Goal: Task Accomplishment & Management: Manage account settings

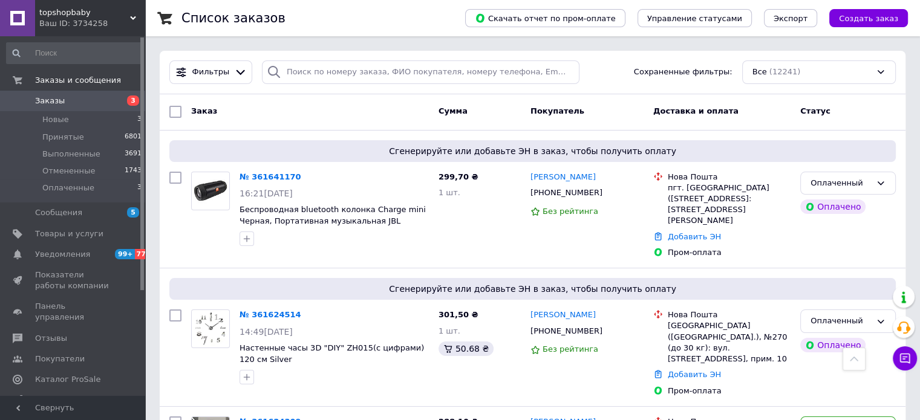
scroll to position [242, 0]
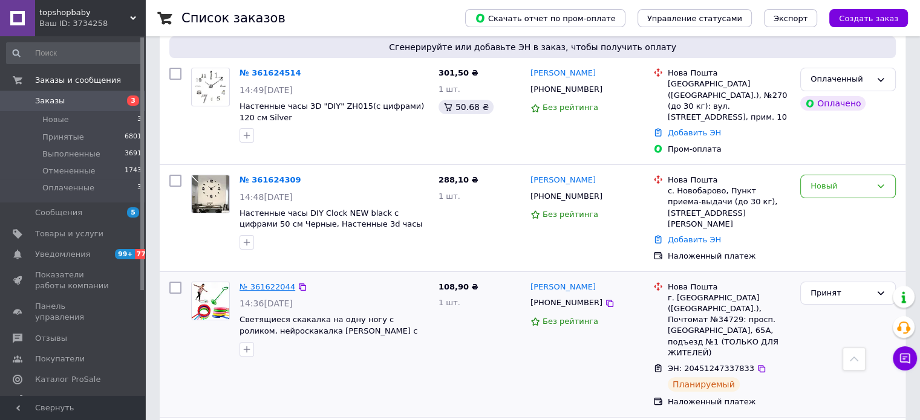
click at [252, 282] on link "№ 361622044" at bounding box center [267, 286] width 56 height 9
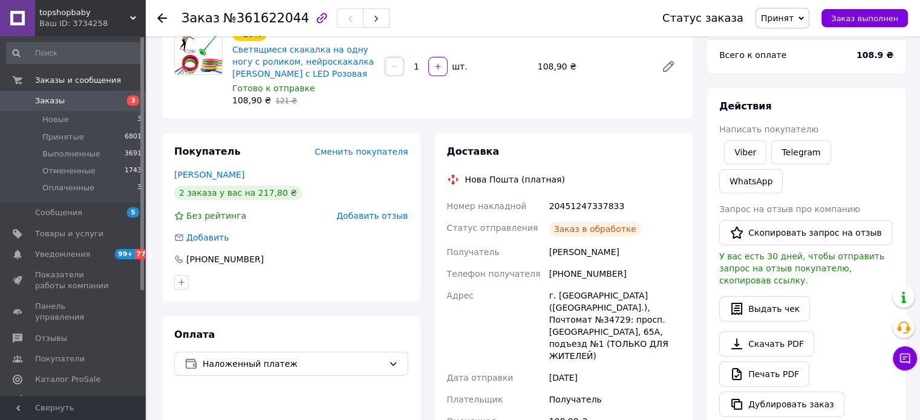
scroll to position [324, 0]
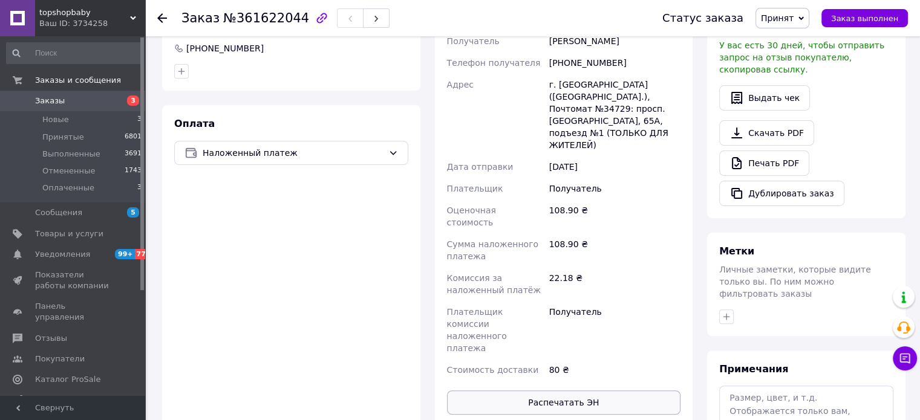
click at [607, 391] on button "Распечатать ЭН" at bounding box center [564, 403] width 234 height 24
click at [63, 108] on link "Заказы 3" at bounding box center [74, 101] width 149 height 21
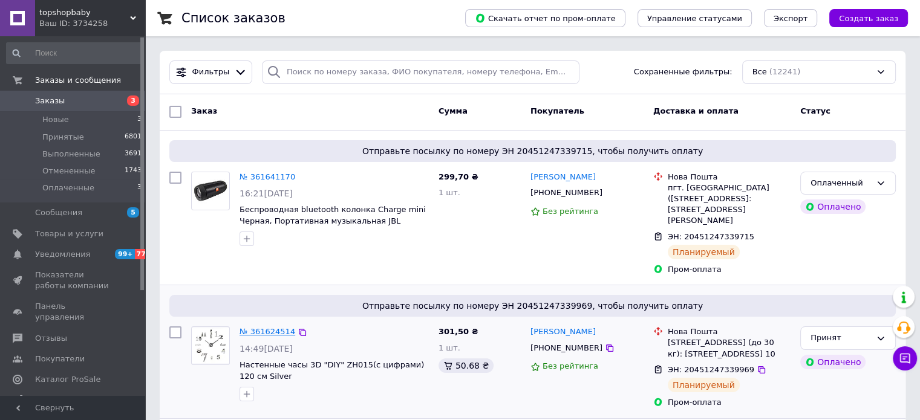
click at [255, 327] on link "№ 361624514" at bounding box center [267, 331] width 56 height 9
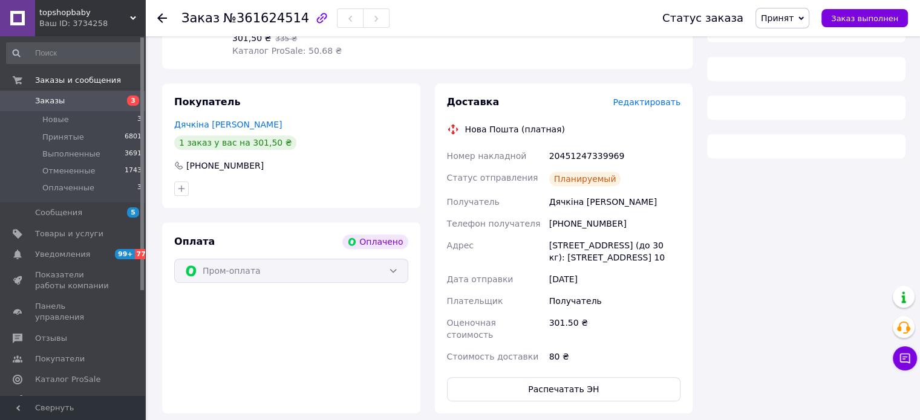
scroll to position [548, 0]
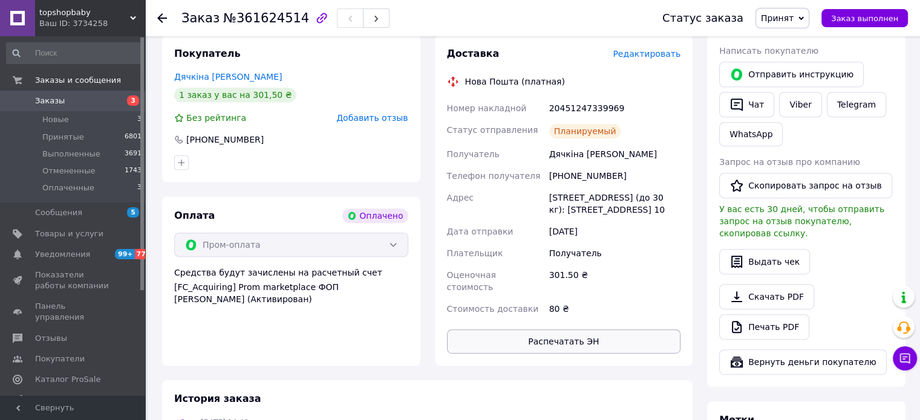
click at [582, 343] on button "Распечатать ЭН" at bounding box center [564, 342] width 234 height 24
click at [73, 105] on span "Заказы" at bounding box center [73, 101] width 77 height 11
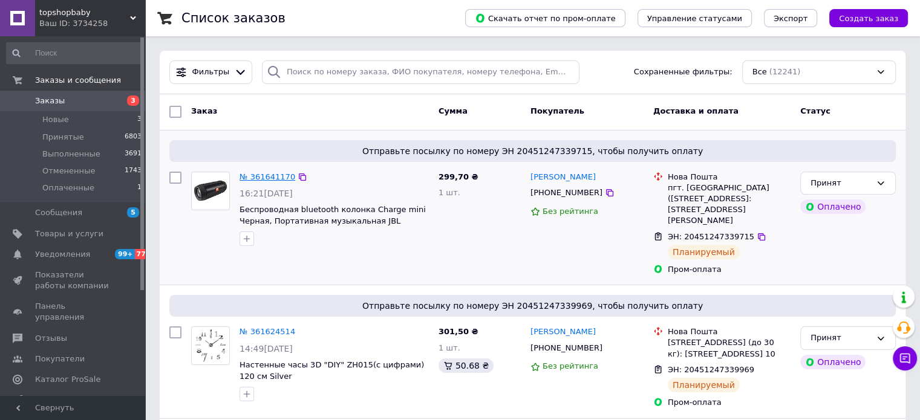
click at [255, 178] on link "№ 361641170" at bounding box center [267, 176] width 56 height 9
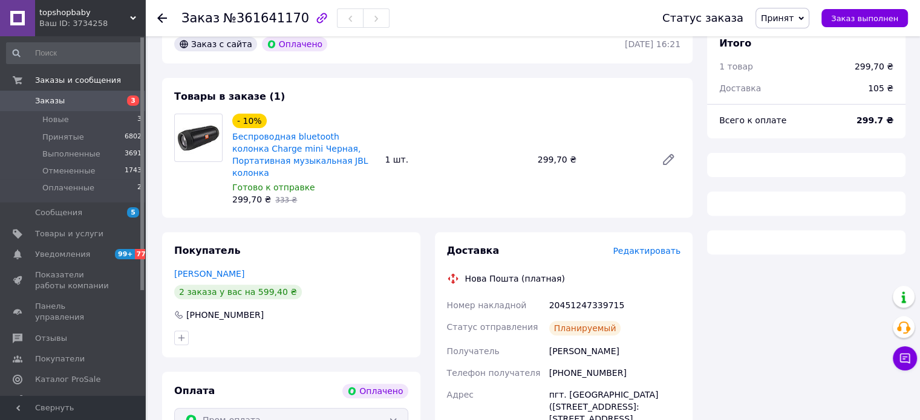
scroll to position [548, 0]
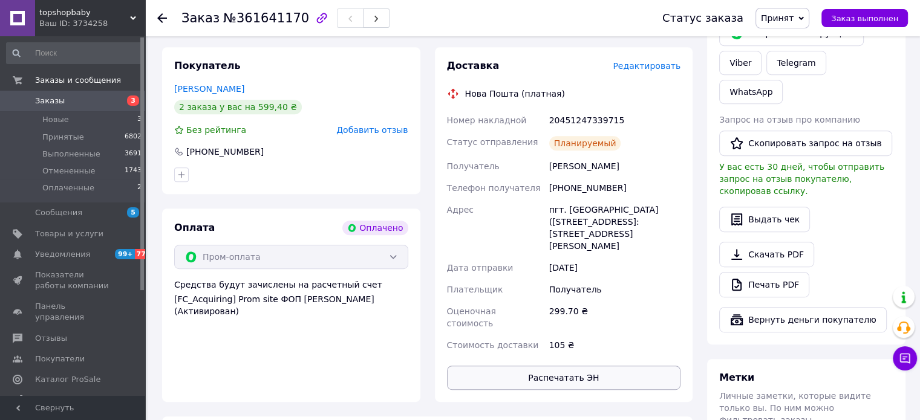
click at [556, 366] on button "Распечатать ЭН" at bounding box center [564, 378] width 234 height 24
drag, startPoint x: 82, startPoint y: 100, endPoint x: 141, endPoint y: 138, distance: 70.3
click at [82, 100] on span "Заказы" at bounding box center [73, 101] width 77 height 11
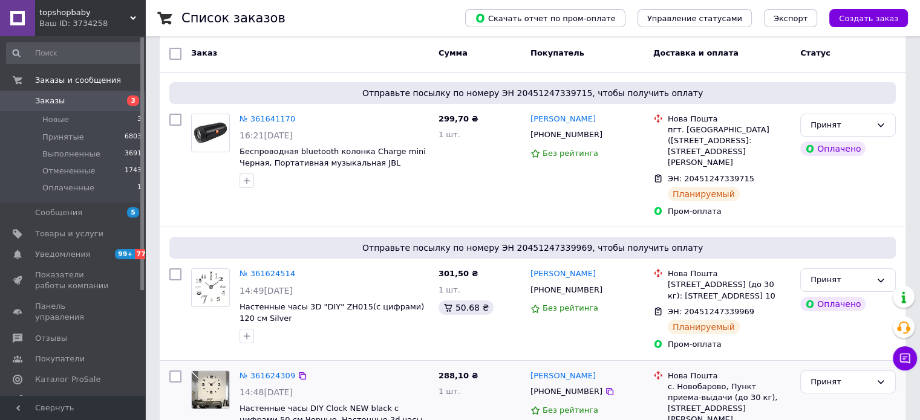
scroll to position [242, 0]
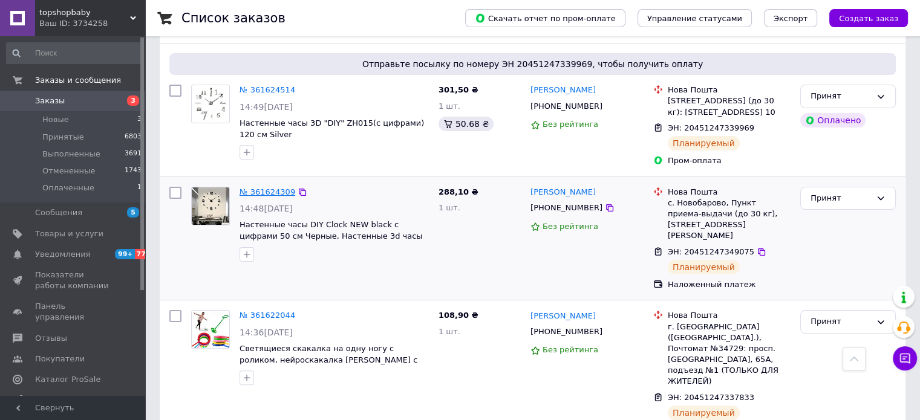
click at [255, 187] on link "№ 361624309" at bounding box center [267, 191] width 56 height 9
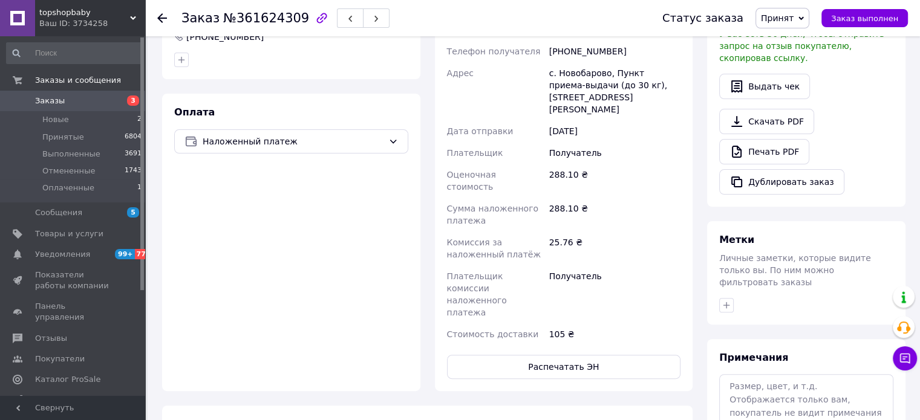
scroll to position [421, 0]
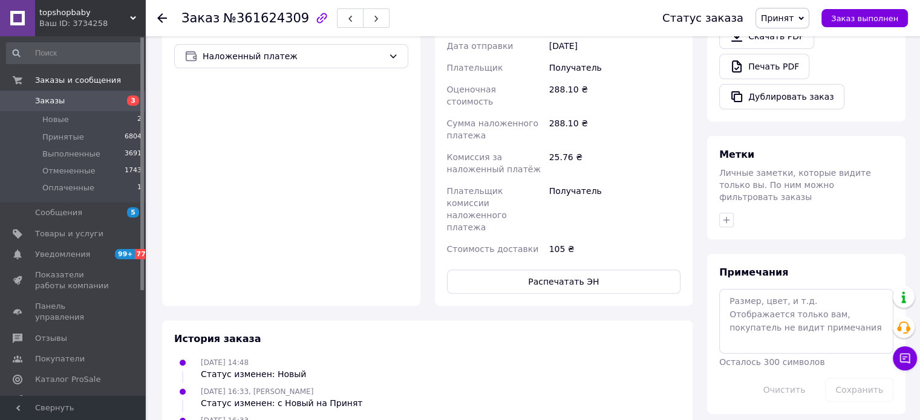
click at [617, 207] on div "Доставка Редактировать Нова Пошта (платная) Номер накладной 20451247349075 Стат…" at bounding box center [564, 65] width 234 height 457
click at [614, 270] on button "Распечатать ЭН" at bounding box center [564, 282] width 234 height 24
click at [75, 95] on link "Заказы 3" at bounding box center [74, 101] width 149 height 21
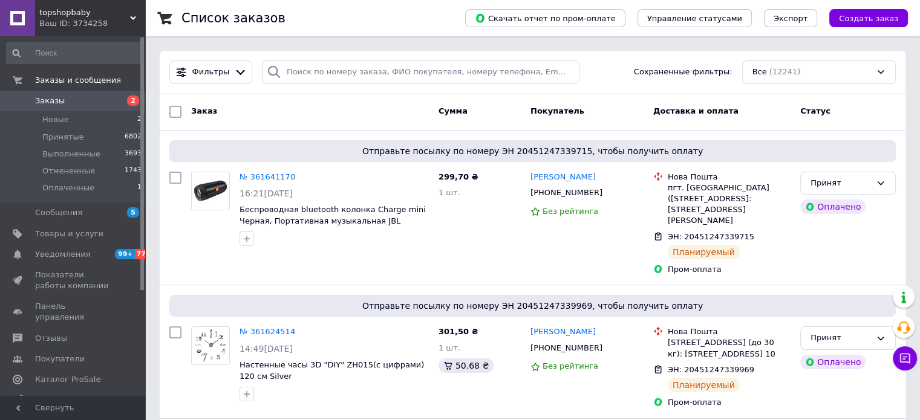
click at [41, 97] on span "Заказы" at bounding box center [50, 101] width 30 height 11
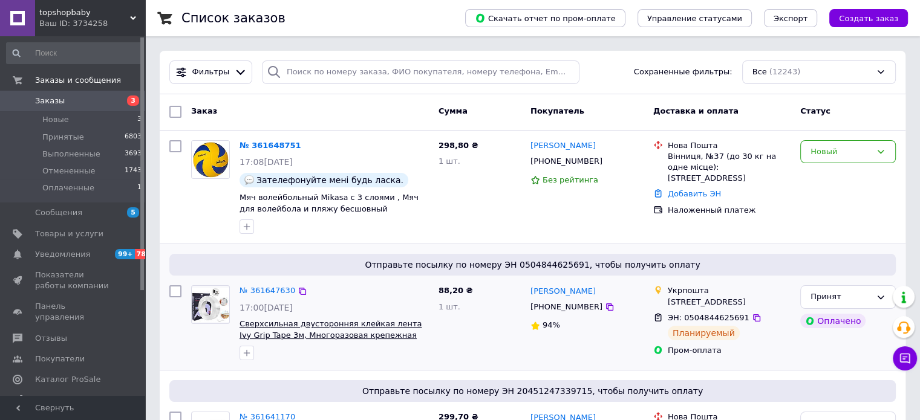
scroll to position [60, 0]
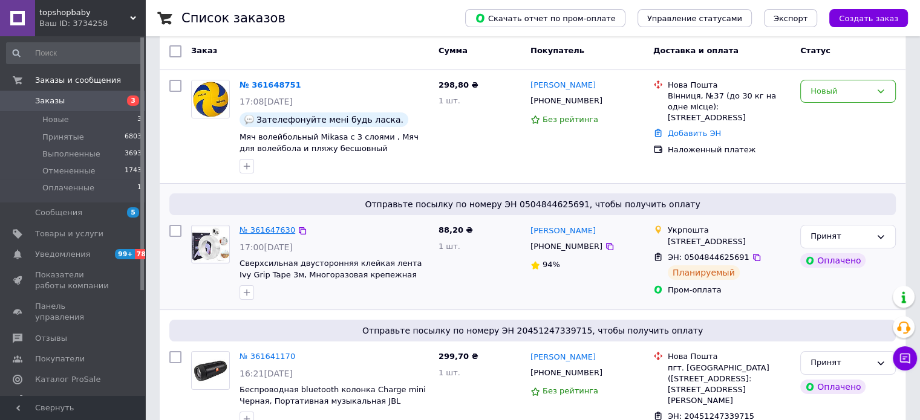
click at [264, 229] on link "№ 361647630" at bounding box center [267, 230] width 56 height 9
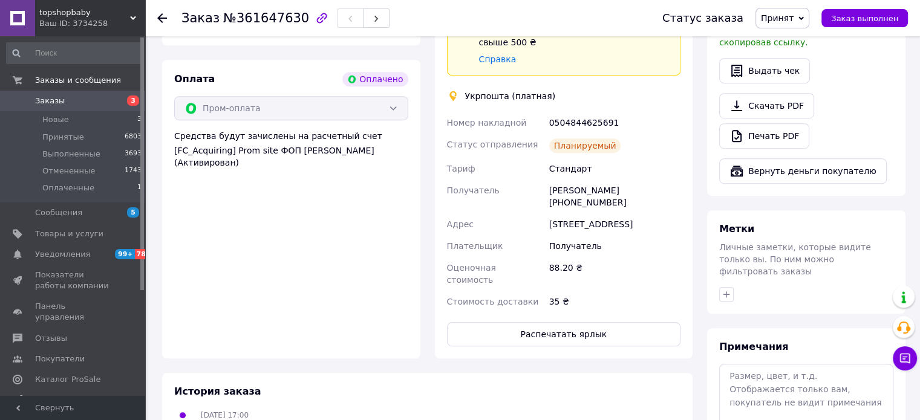
scroll to position [786, 0]
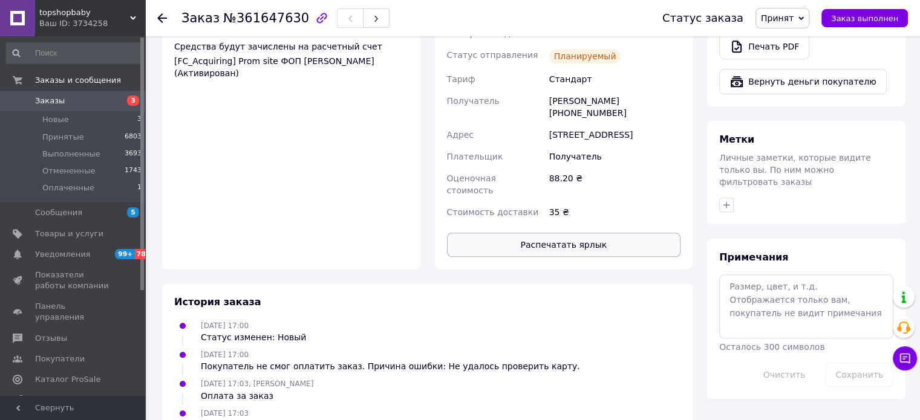
click at [601, 233] on button "Распечатать ярлык" at bounding box center [564, 245] width 234 height 24
drag, startPoint x: 95, startPoint y: 97, endPoint x: 106, endPoint y: 96, distance: 11.0
click at [95, 97] on span "Заказы" at bounding box center [73, 101] width 77 height 11
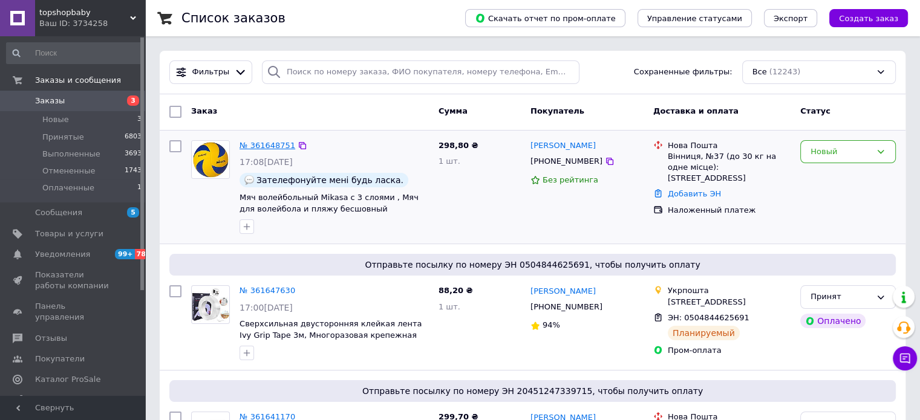
click at [265, 149] on link "№ 361648751" at bounding box center [267, 145] width 56 height 9
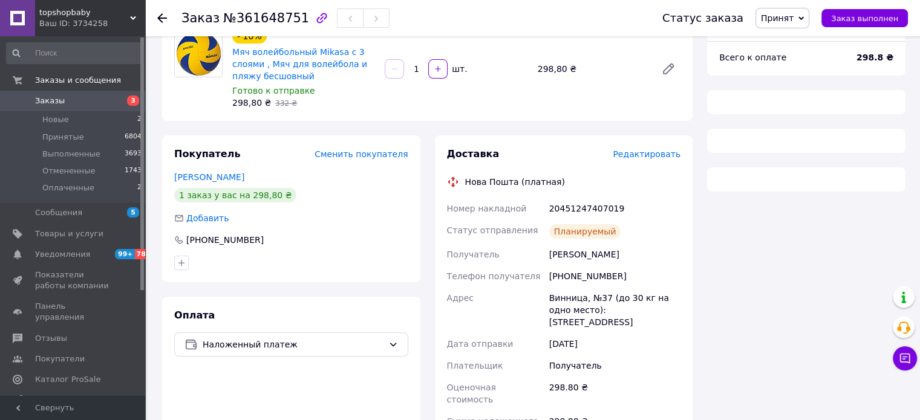
scroll to position [300, 0]
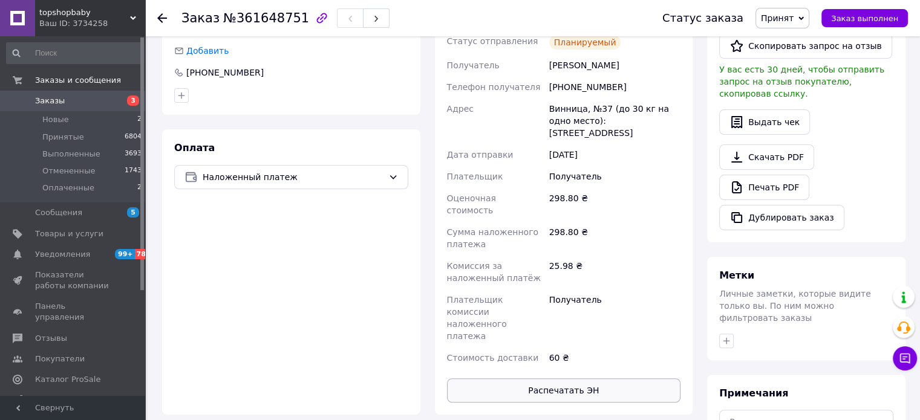
click at [590, 379] on button "Распечатать ЭН" at bounding box center [564, 391] width 234 height 24
click at [94, 96] on span "Заказы" at bounding box center [73, 101] width 77 height 11
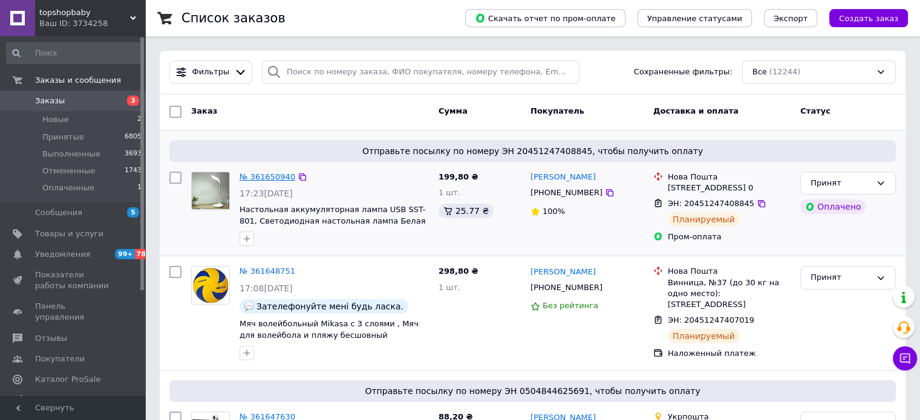
click at [261, 177] on link "№ 361650940" at bounding box center [267, 176] width 56 height 9
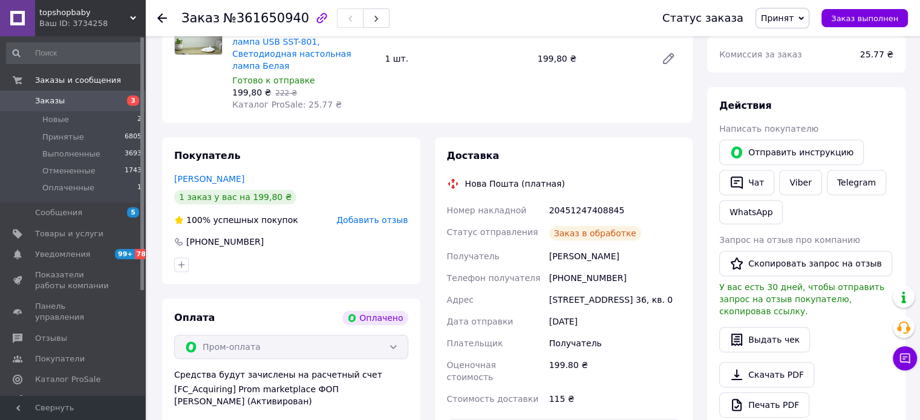
scroll to position [669, 0]
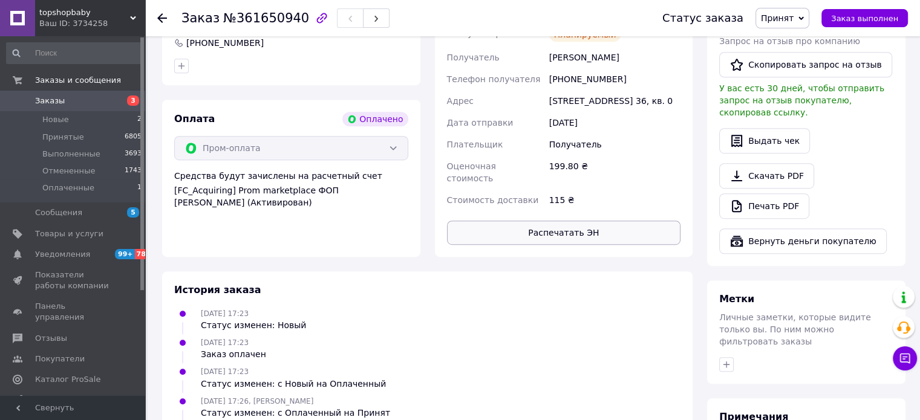
click at [594, 228] on button "Распечатать ЭН" at bounding box center [564, 233] width 234 height 24
click at [70, 100] on span "Заказы" at bounding box center [73, 101] width 77 height 11
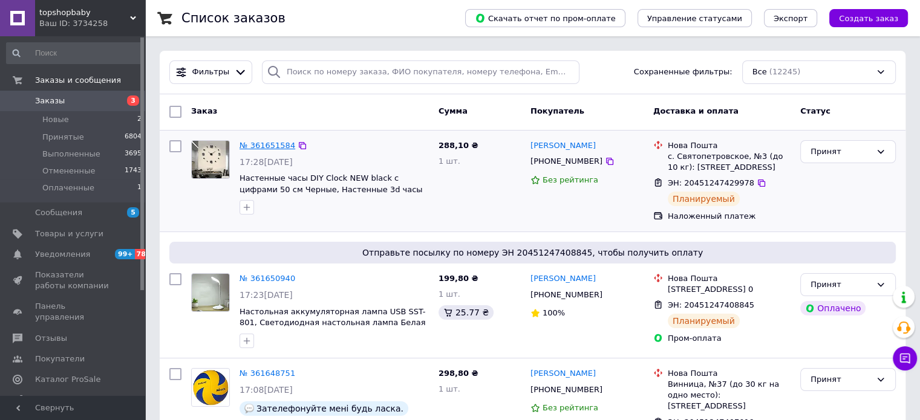
click at [249, 141] on link "№ 361651584" at bounding box center [267, 145] width 56 height 9
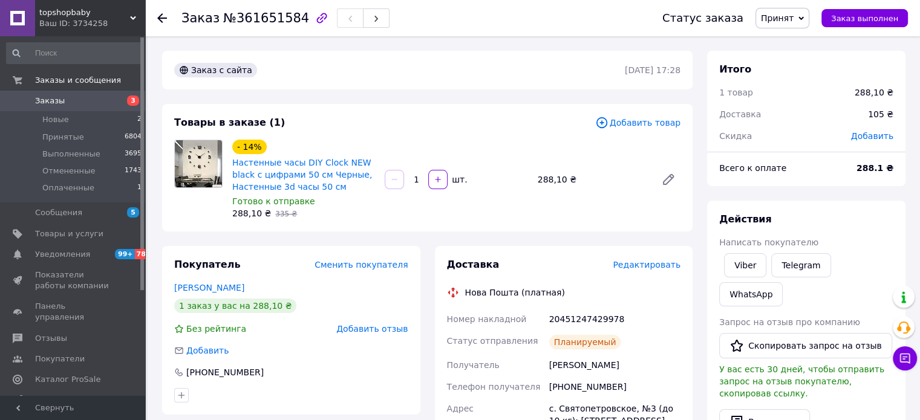
scroll to position [448, 0]
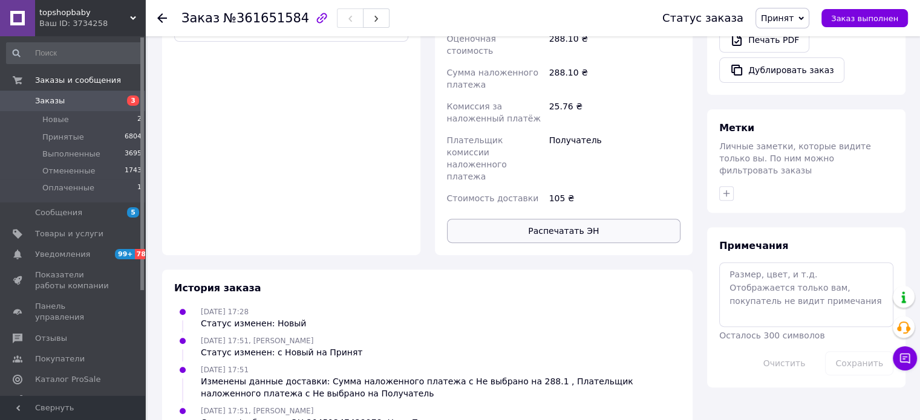
click at [581, 219] on button "Распечатать ЭН" at bounding box center [564, 231] width 234 height 24
click at [98, 101] on span "Заказы" at bounding box center [73, 101] width 77 height 11
